Goal: Information Seeking & Learning: Understand process/instructions

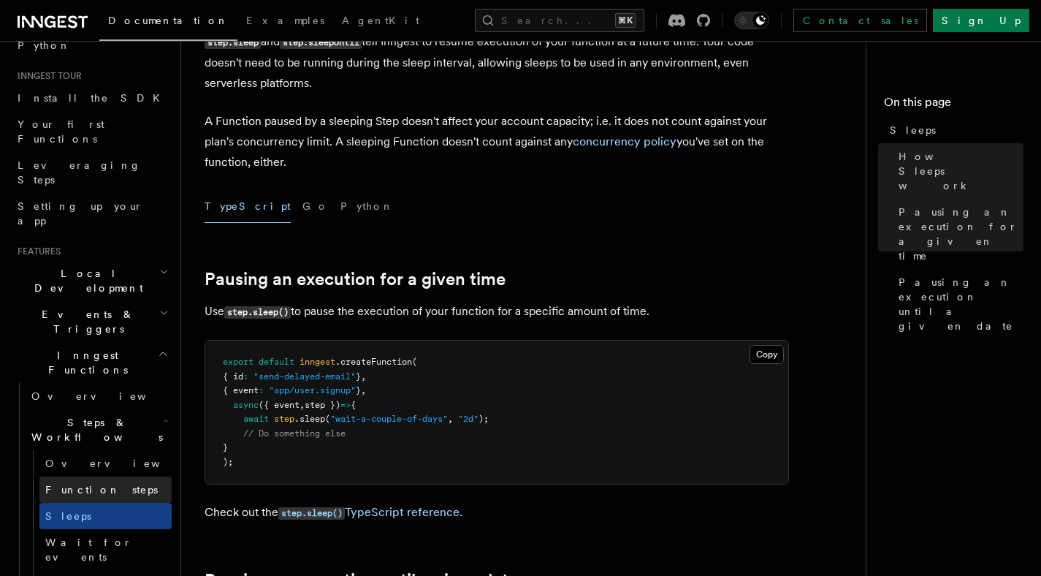
scroll to position [141, 0]
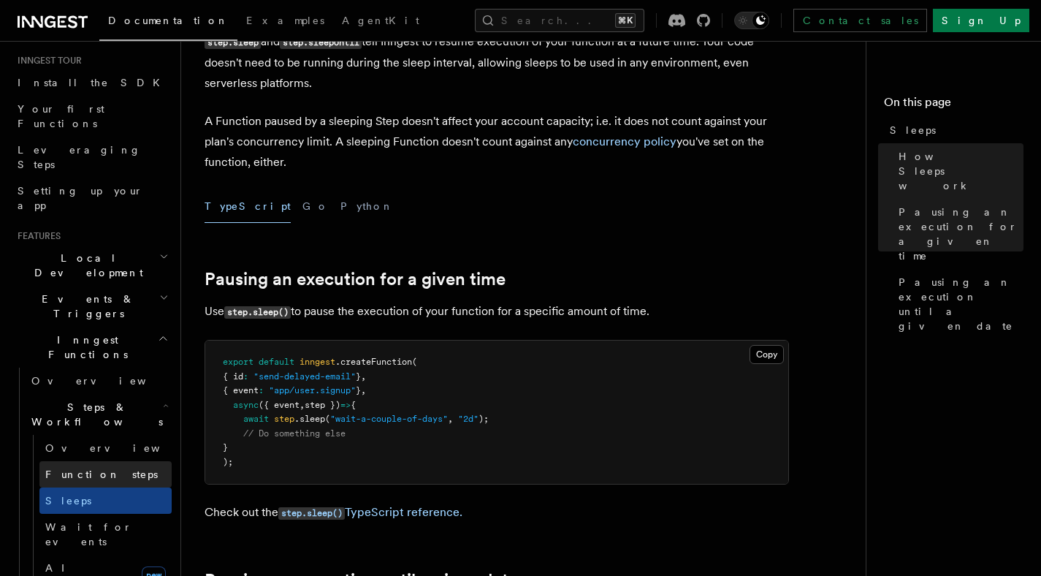
click at [94, 468] on span "Function steps" at bounding box center [101, 474] width 113 height 12
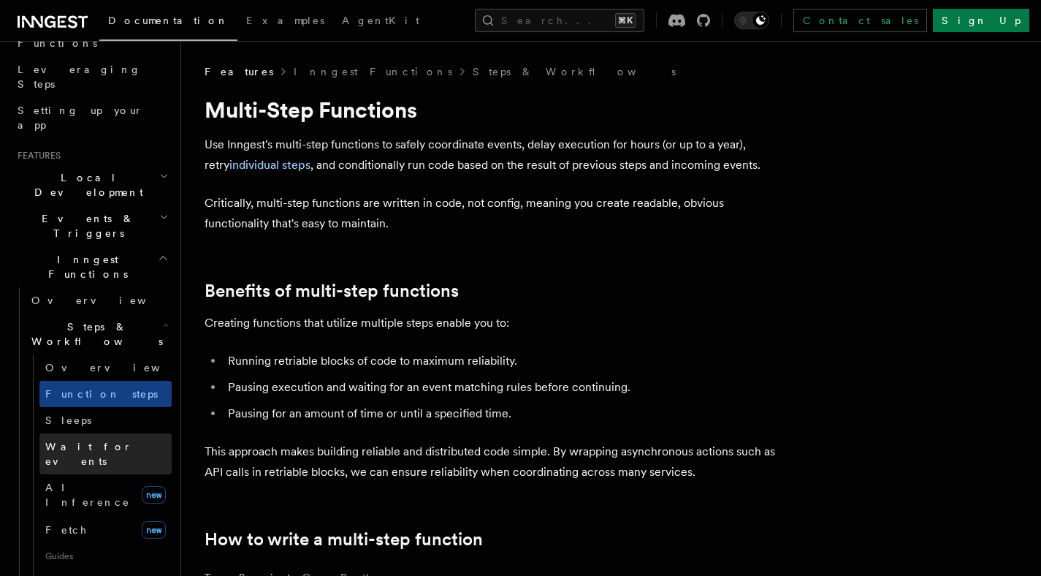
scroll to position [222, 0]
click at [90, 433] on link "Wait for events" at bounding box center [105, 453] width 132 height 41
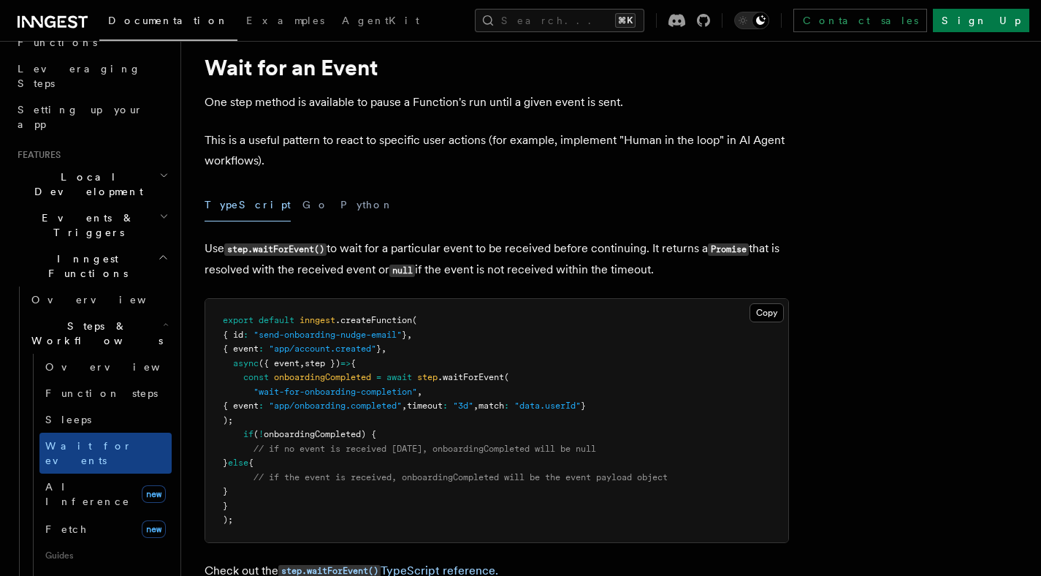
scroll to position [44, 0]
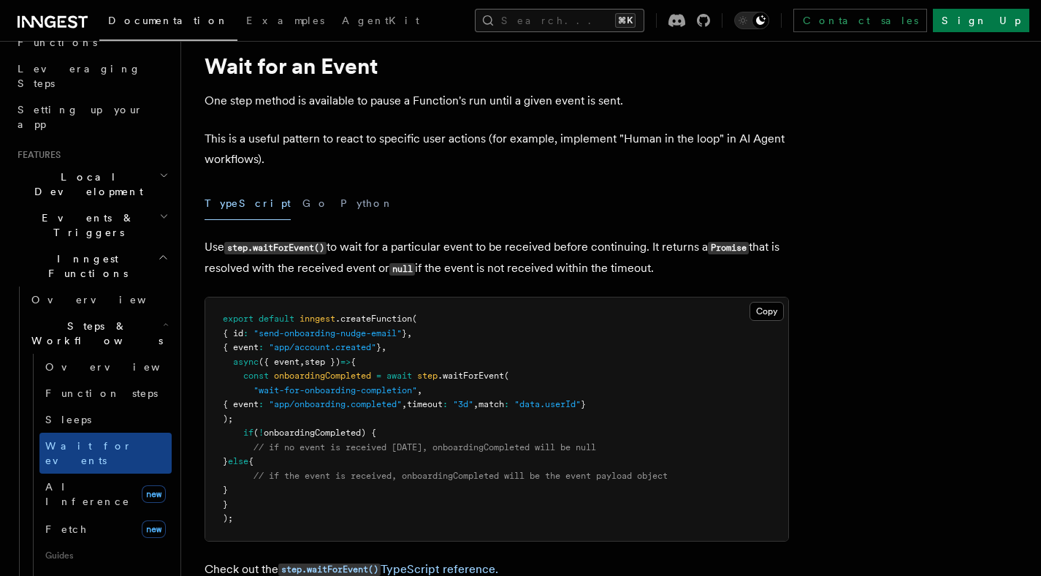
click at [560, 20] on button "Search... ⌘K" at bounding box center [560, 20] width 170 height 23
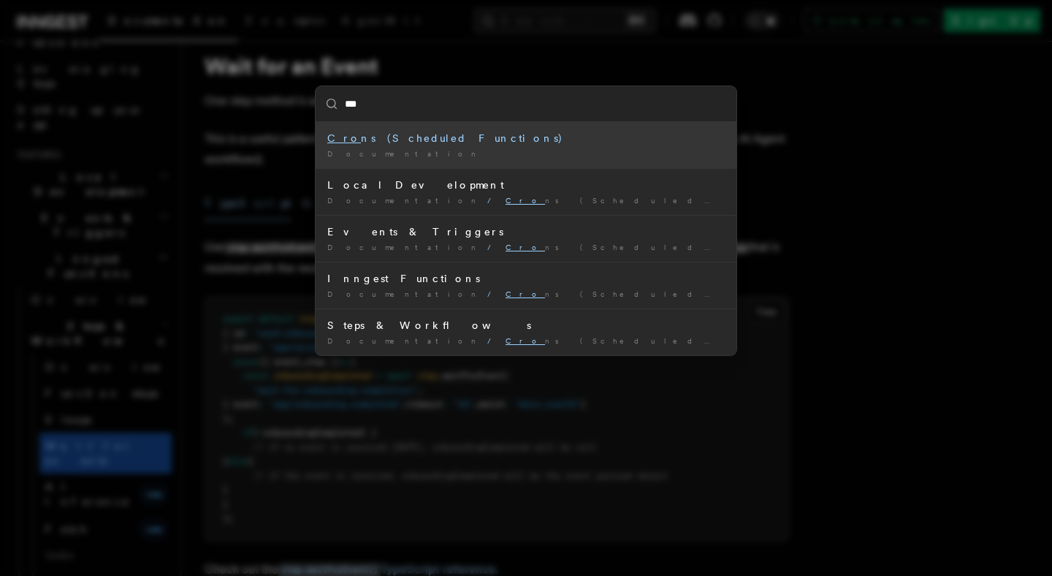
type input "****"
click at [450, 153] on div "Documentation /" at bounding box center [526, 153] width 398 height 11
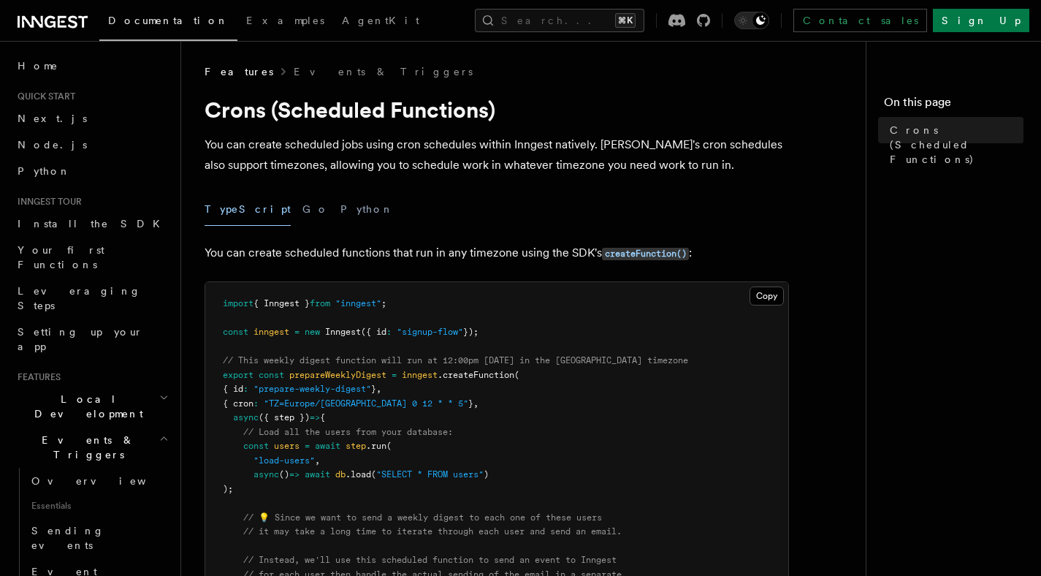
click at [451, 200] on div "TypeScript Go Python" at bounding box center [497, 209] width 585 height 33
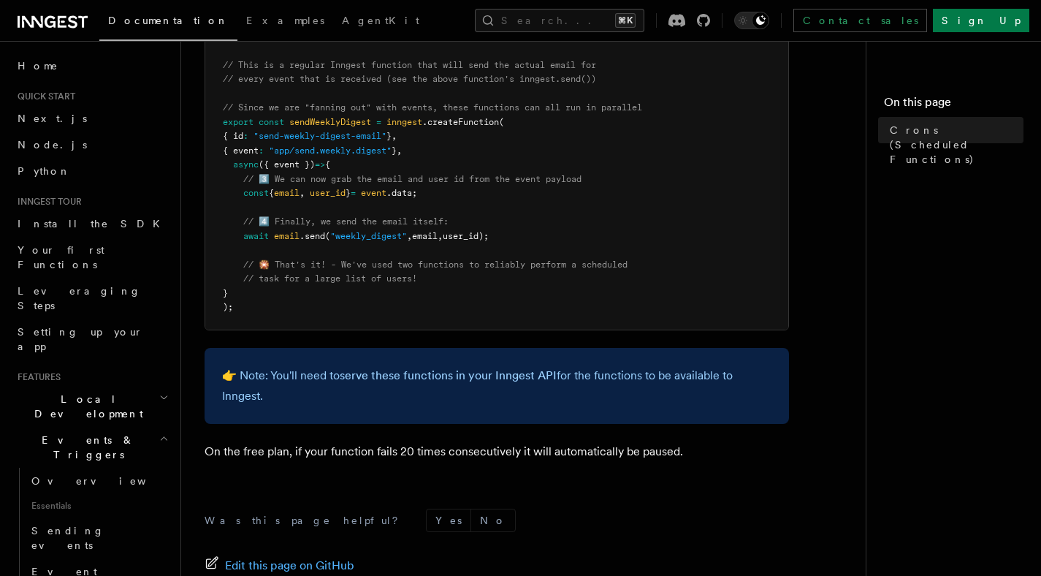
scroll to position [884, 0]
